Goal: Information Seeking & Learning: Understand process/instructions

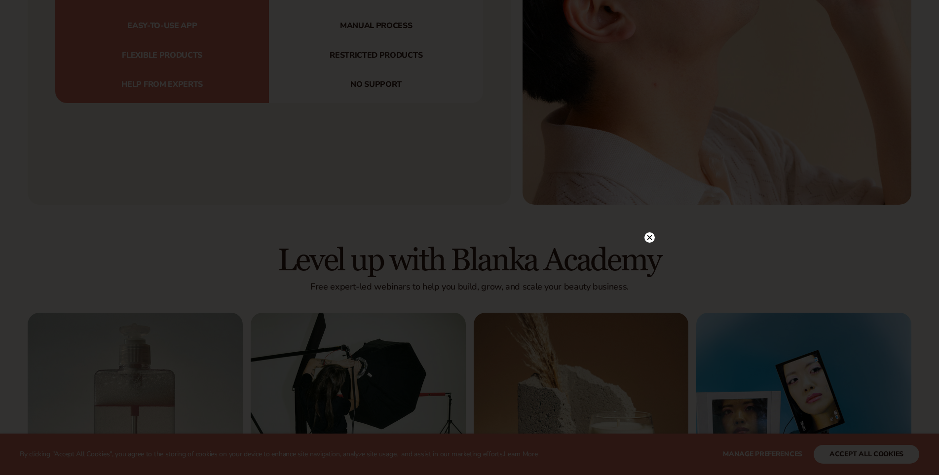
scroll to position [3700, 0]
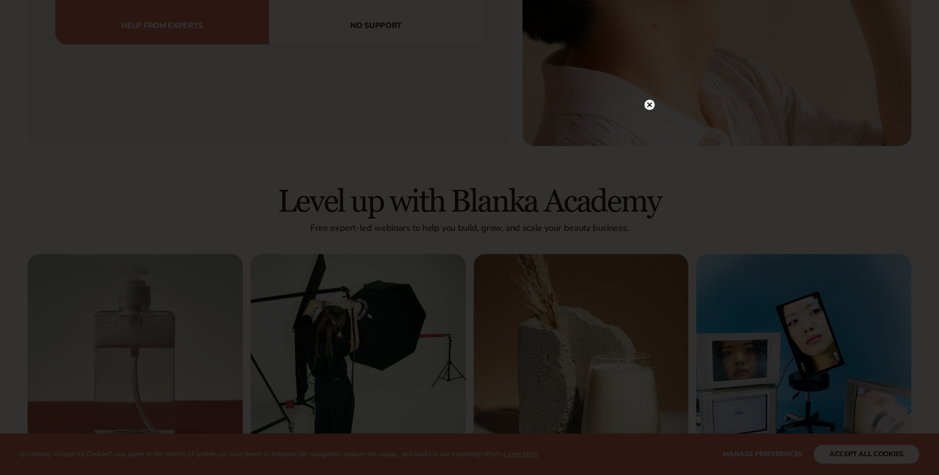
click at [646, 106] on circle at bounding box center [649, 105] width 10 height 10
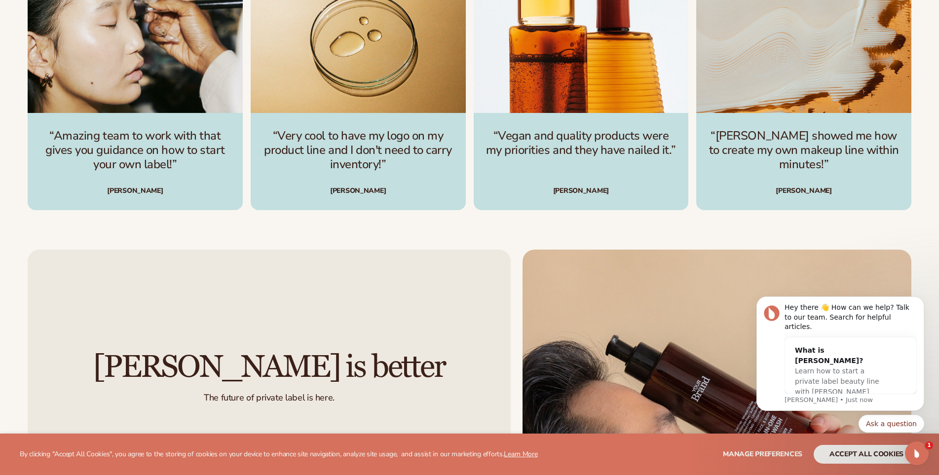
scroll to position [3404, 0]
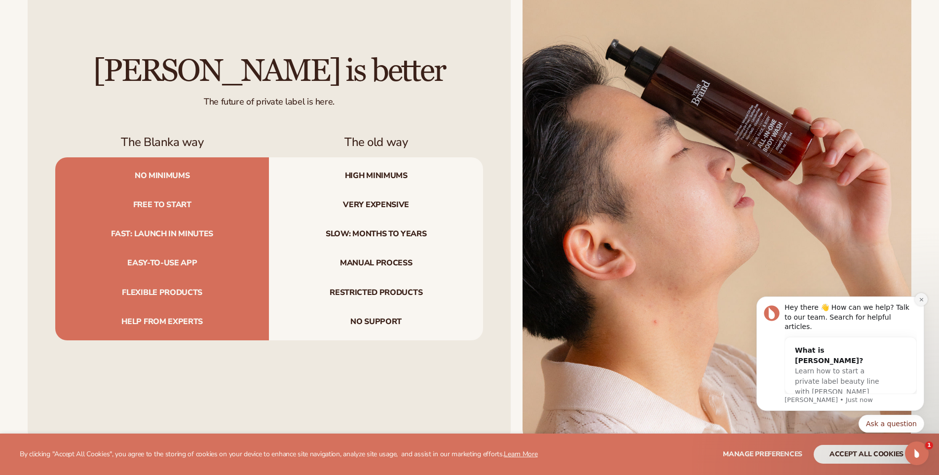
click at [923, 302] on icon "Dismiss notification" at bounding box center [921, 299] width 5 height 5
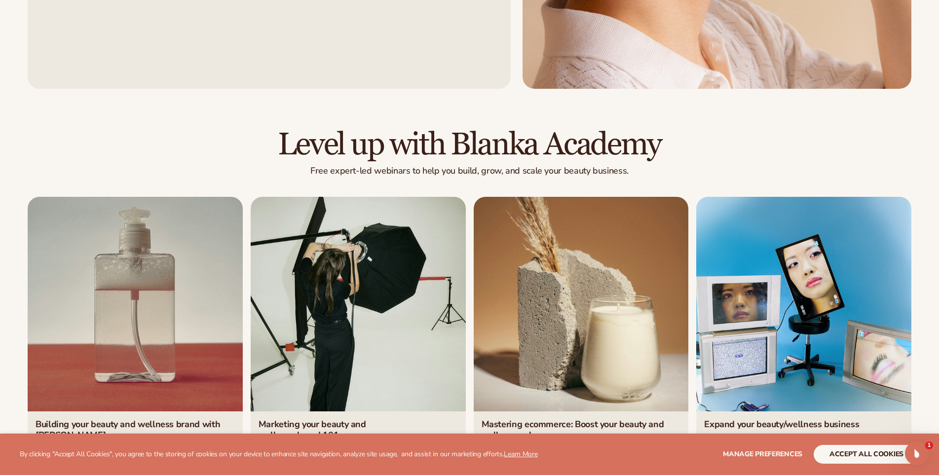
scroll to position [3897, 0]
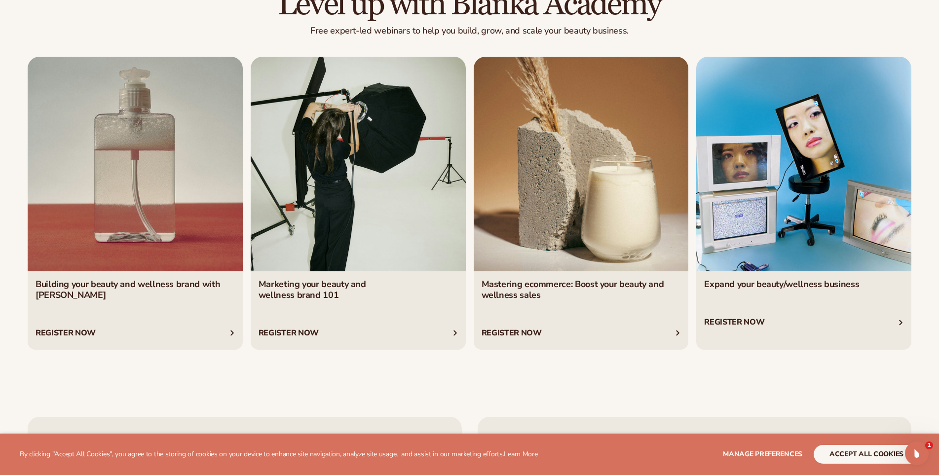
click at [550, 210] on link "3 / 4" at bounding box center [581, 203] width 215 height 293
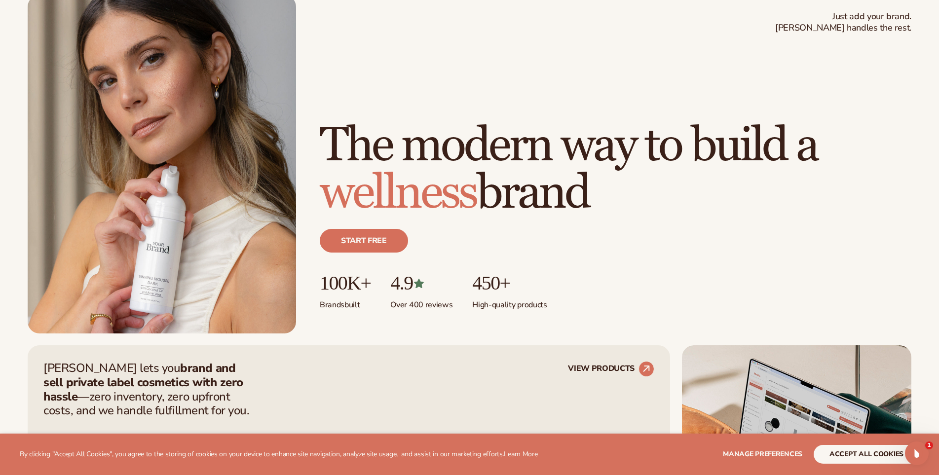
scroll to position [0, 0]
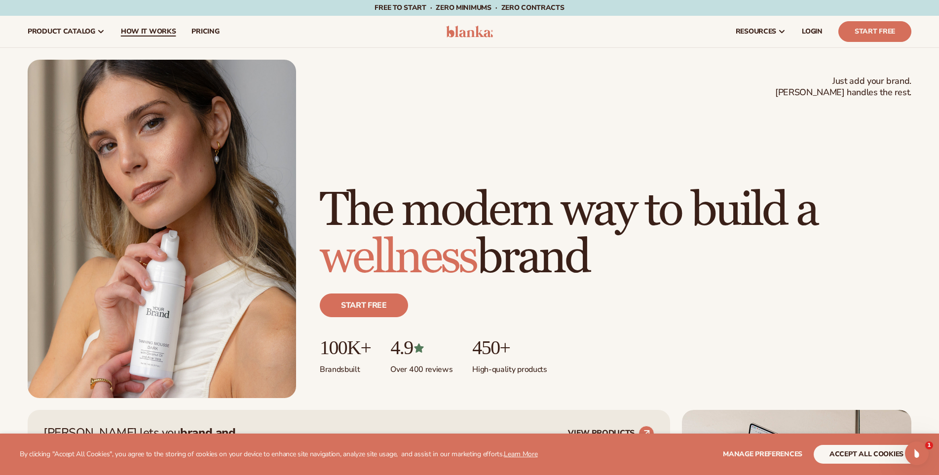
click at [152, 28] on span "How It Works" at bounding box center [148, 32] width 55 height 8
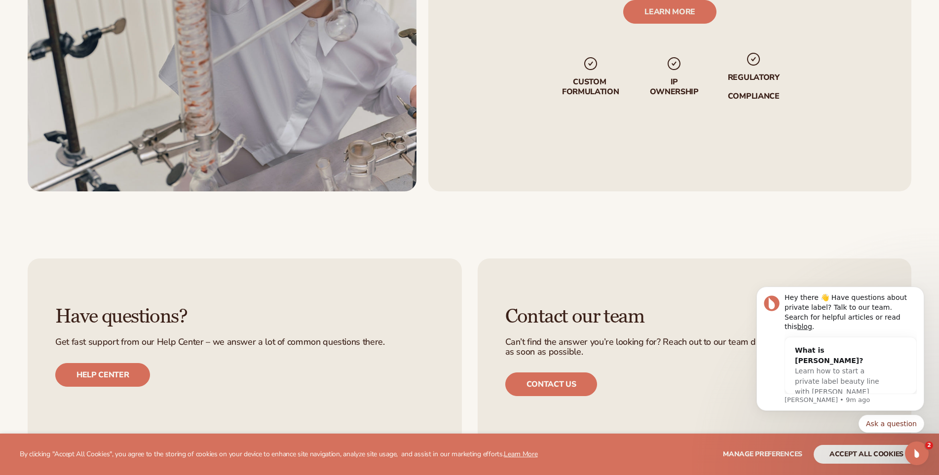
scroll to position [2319, 0]
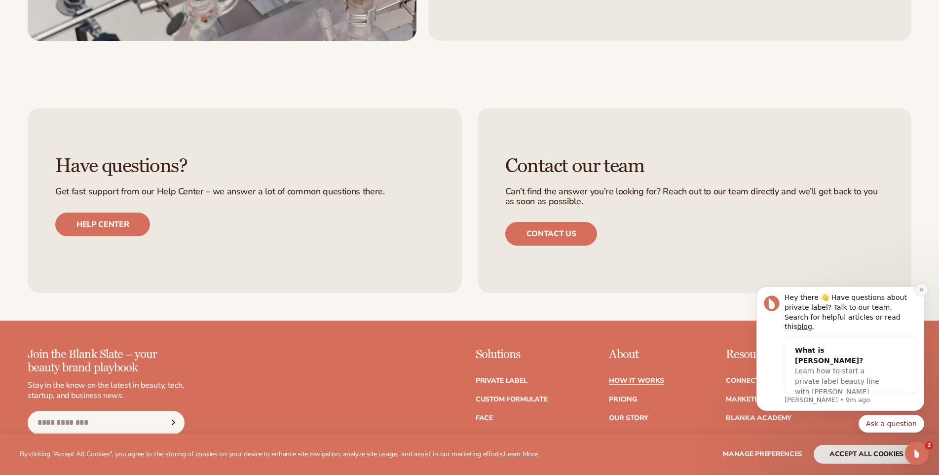
click at [921, 293] on icon "Dismiss notification" at bounding box center [921, 289] width 5 height 5
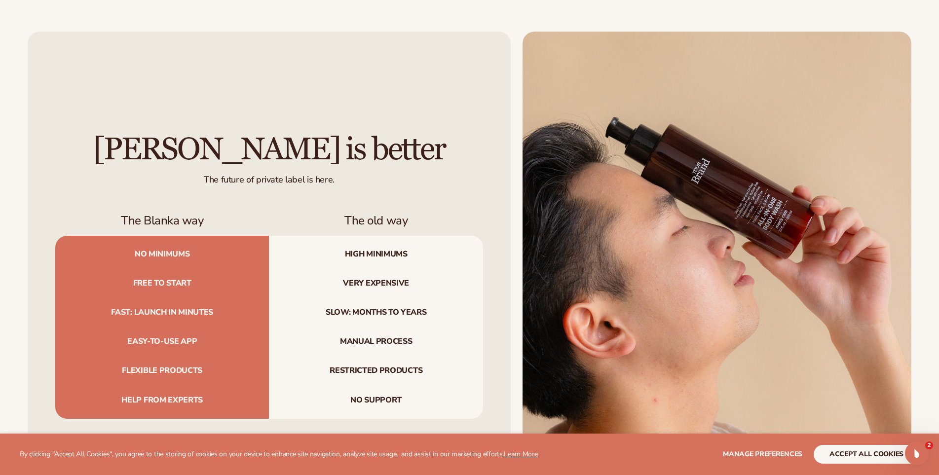
scroll to position [1135, 0]
